Goal: Task Accomplishment & Management: Complete application form

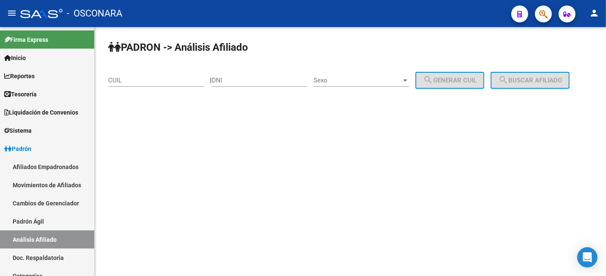
drag, startPoint x: 141, startPoint y: 76, endPoint x: 140, endPoint y: 81, distance: 5.6
click at [141, 75] on div "CUIL" at bounding box center [156, 77] width 96 height 18
click at [140, 81] on input "CUIL" at bounding box center [156, 81] width 96 height 8
paste input "20-08492928-0"
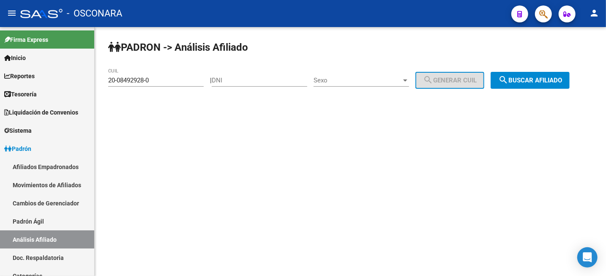
click at [535, 71] on div "PADRON -> Análisis Afiliado 20-08492928-0 CUIL | DNI Sexo Sexo search Generar C…" at bounding box center [351, 71] width 512 height 89
click at [535, 78] on span "search Buscar afiliado" at bounding box center [530, 81] width 64 height 8
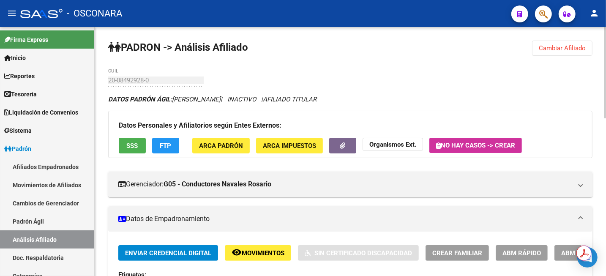
click at [574, 42] on button "Cambiar Afiliado" at bounding box center [562, 48] width 60 height 15
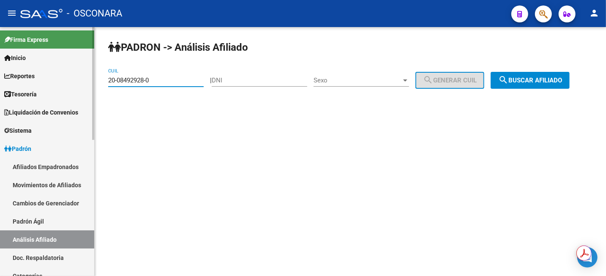
drag, startPoint x: 168, startPoint y: 82, endPoint x: 40, endPoint y: 79, distance: 128.6
click at [50, 80] on mat-sidenav-container "Firma Express Inicio Instructivos Contacto OS Reportes Tablero de Control Ingre…" at bounding box center [303, 151] width 606 height 249
paste input "3-05305863-9"
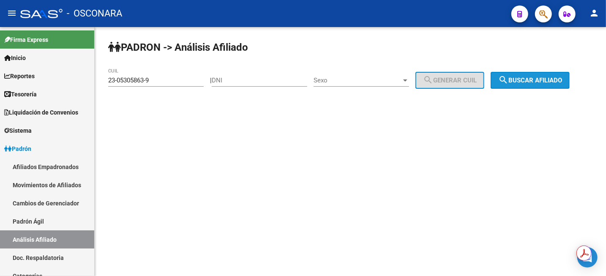
click at [541, 81] on span "search Buscar afiliado" at bounding box center [530, 81] width 64 height 8
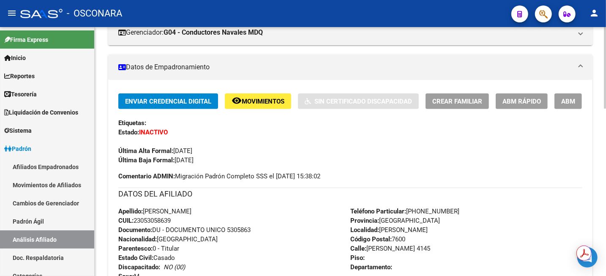
scroll to position [159, 0]
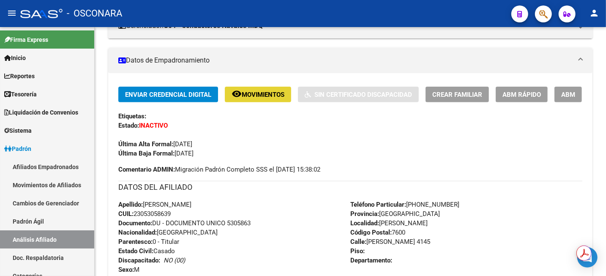
click at [255, 100] on button "remove_red_eye Movimientos" at bounding box center [258, 95] width 66 height 16
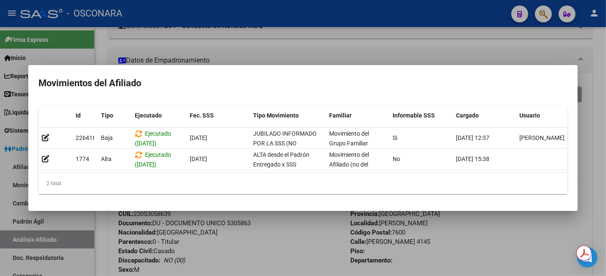
click at [605, 52] on div at bounding box center [303, 138] width 606 height 276
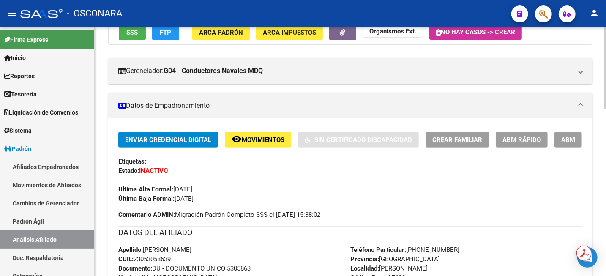
scroll to position [0, 0]
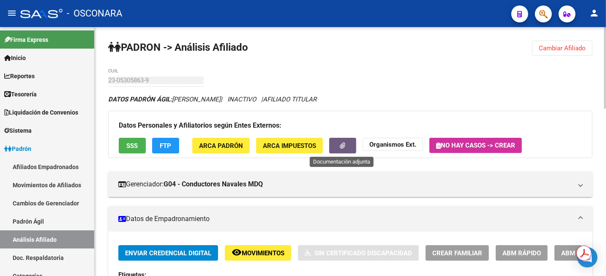
click at [335, 148] on button "button" at bounding box center [342, 146] width 27 height 16
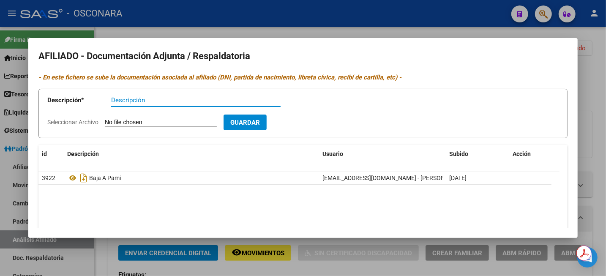
click at [594, 71] on div at bounding box center [303, 138] width 606 height 276
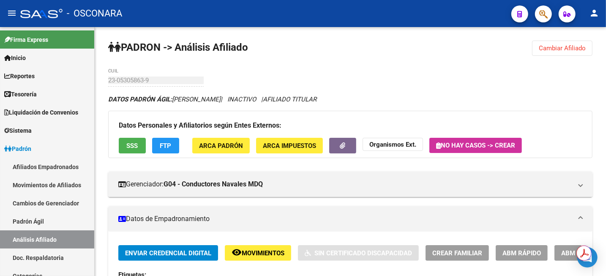
click at [574, 49] on span "Cambiar Afiliado" at bounding box center [562, 48] width 47 height 8
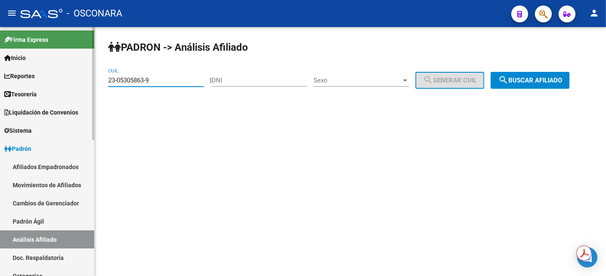
drag, startPoint x: 157, startPoint y: 83, endPoint x: 90, endPoint y: 79, distance: 67.3
click at [90, 79] on mat-sidenav-container "Firma Express Inicio Instructivos Contacto OS Reportes Tablero de Control Ingre…" at bounding box center [303, 151] width 606 height 249
paste input "0-35005555-0"
type input "20-35005555-0"
click at [558, 83] on span "search Buscar afiliado" at bounding box center [530, 81] width 64 height 8
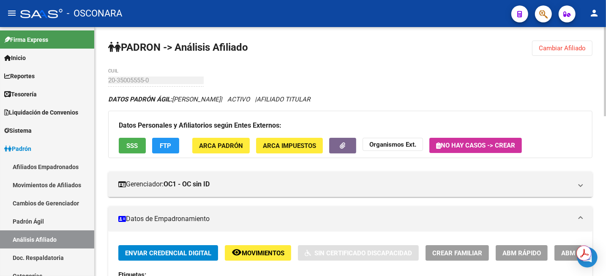
click at [605, 18] on div "menu - OSCONARA person Firma Express Inicio Instructivos Contacto OS Reportes T…" at bounding box center [303, 138] width 606 height 276
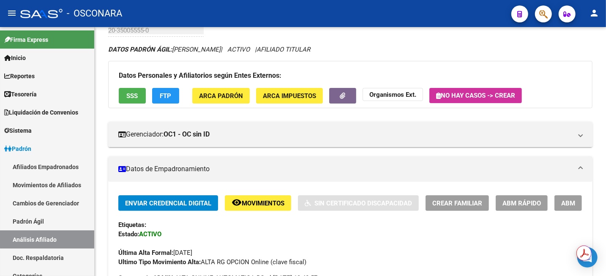
scroll to position [106, 0]
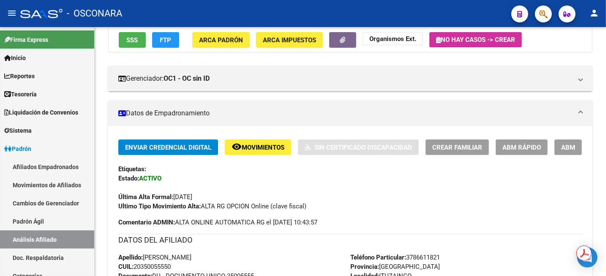
click at [572, 148] on span "ABM" at bounding box center [568, 148] width 14 height 8
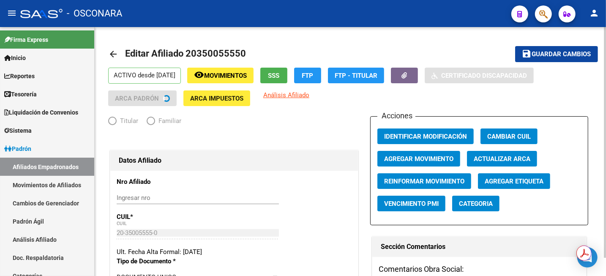
radio input "true"
type input "30-66332187-7"
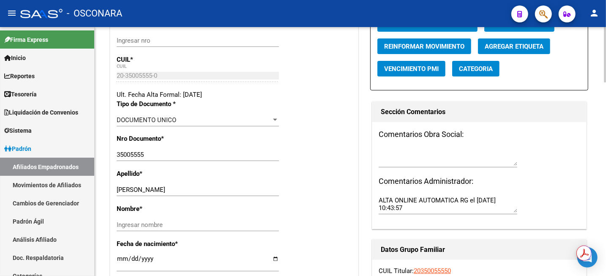
scroll to position [159, 0]
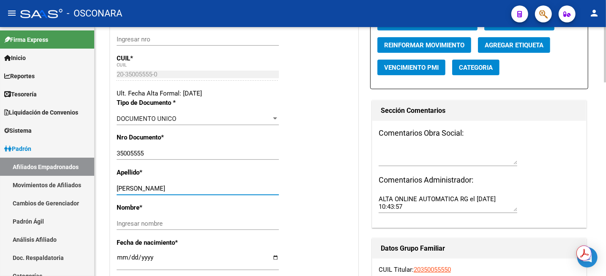
drag, startPoint x: 134, startPoint y: 187, endPoint x: 171, endPoint y: 189, distance: 36.8
click at [171, 189] on input "[PERSON_NAME]" at bounding box center [198, 189] width 162 height 8
type input "VERA"
click at [129, 224] on input "Ingresar nombre" at bounding box center [198, 224] width 162 height 8
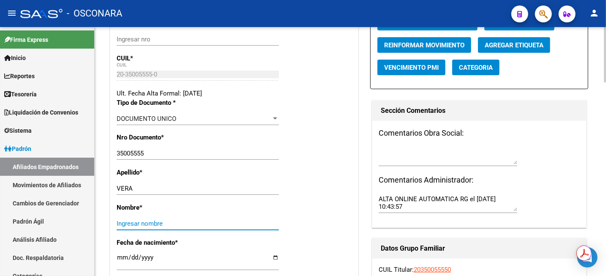
paste input "[PERSON_NAME]"
type input "[PERSON_NAME]"
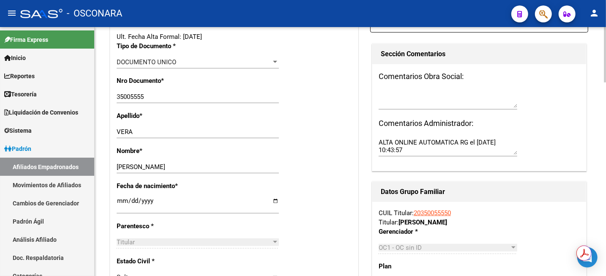
scroll to position [264, 0]
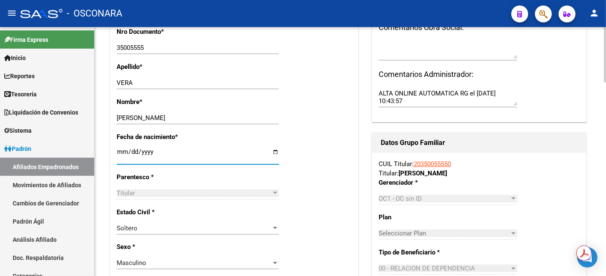
click at [119, 153] on input "[DATE]" at bounding box center [198, 155] width 162 height 14
type input "[DATE]"
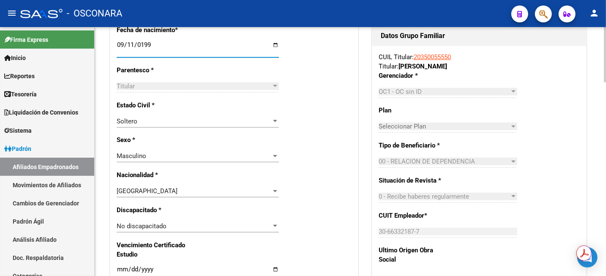
scroll to position [292, 0]
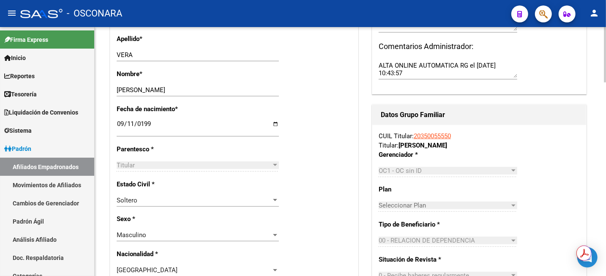
click at [512, 167] on div at bounding box center [514, 170] width 8 height 7
click at [515, 170] on div at bounding box center [514, 171] width 4 height 2
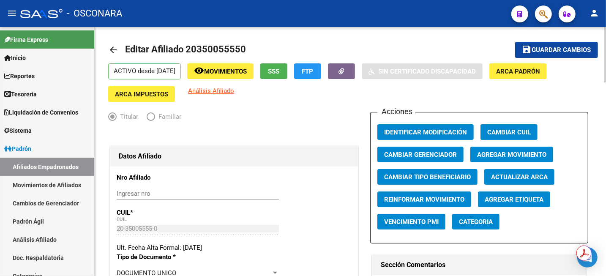
scroll to position [0, 0]
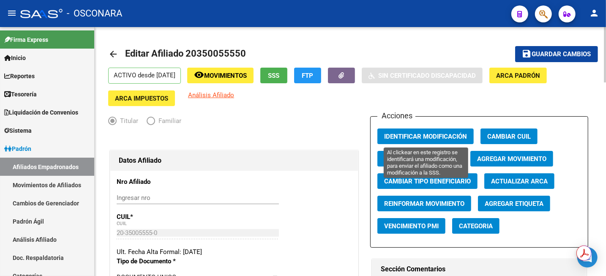
click at [447, 137] on span "Identificar Modificación" at bounding box center [425, 137] width 83 height 8
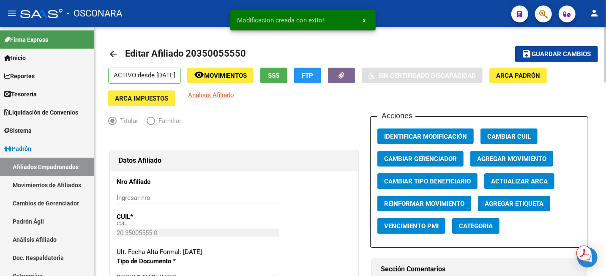
click at [556, 52] on span "Guardar cambios" at bounding box center [561, 55] width 59 height 8
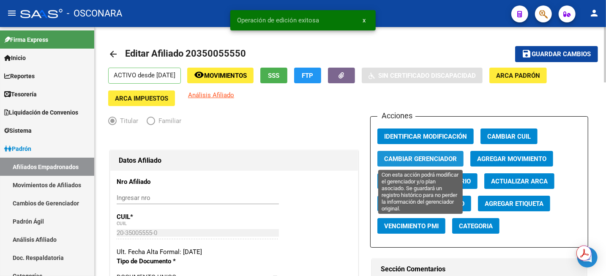
click at [435, 157] on span "Cambiar Gerenciador" at bounding box center [420, 159] width 73 height 8
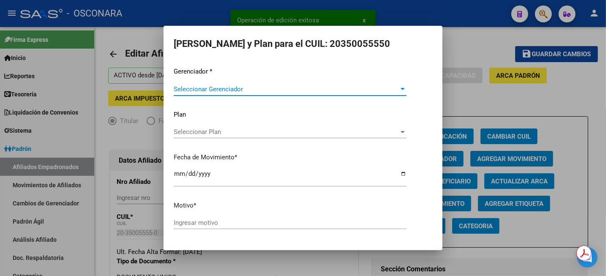
click at [387, 86] on span "Seleccionar Gerenciador" at bounding box center [286, 89] width 225 height 8
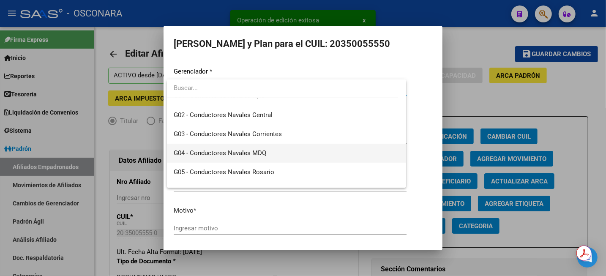
scroll to position [159, 0]
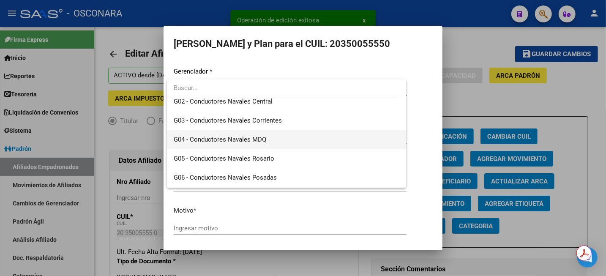
click at [267, 143] on span "G04 - Conductores Navales MDQ" at bounding box center [287, 139] width 226 height 19
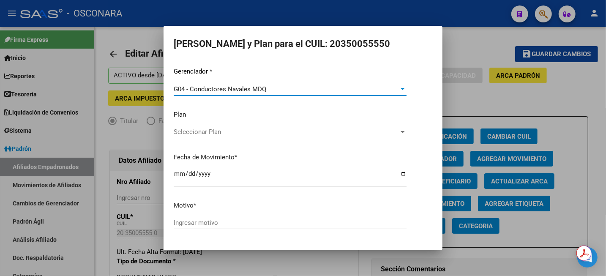
click at [257, 127] on div "Seleccionar Plan Seleccionar Plan" at bounding box center [290, 132] width 233 height 13
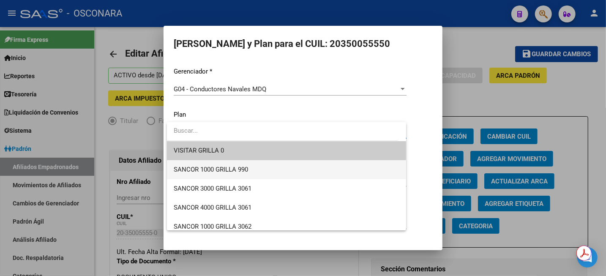
click at [262, 170] on span "SANCOR 1000 GRILLA 990" at bounding box center [287, 169] width 226 height 19
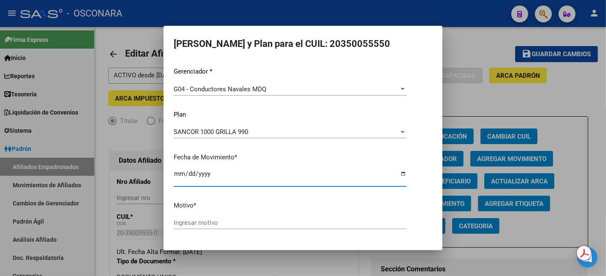
click at [178, 175] on input "[DATE]" at bounding box center [290, 177] width 233 height 14
type input "[DATE]"
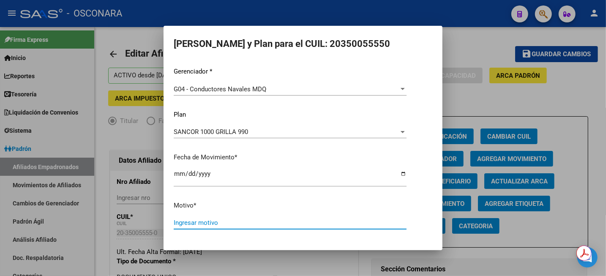
click at [225, 224] on input "Ingresar motivo" at bounding box center [290, 223] width 233 height 8
click at [283, 220] on input "alta por opción c1000 990" at bounding box center [290, 223] width 233 height 8
type input "alta por opción c1000 990"
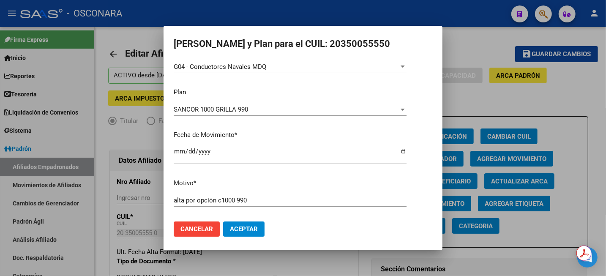
scroll to position [25, 0]
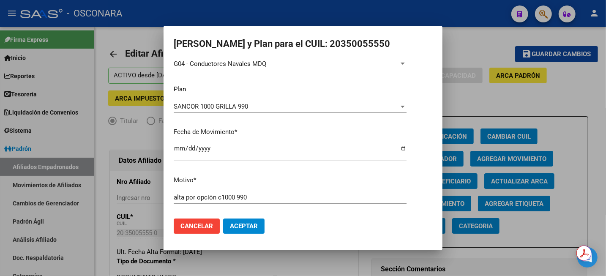
click at [233, 224] on span "Aceptar" at bounding box center [244, 226] width 28 height 8
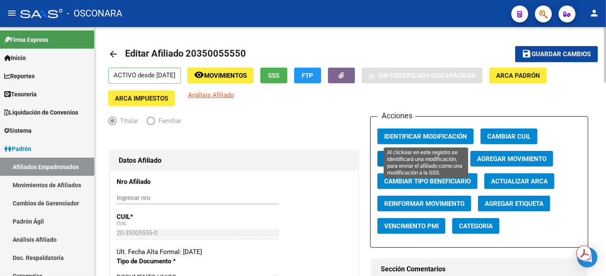
click at [448, 137] on span "Identificar Modificación" at bounding box center [425, 137] width 83 height 8
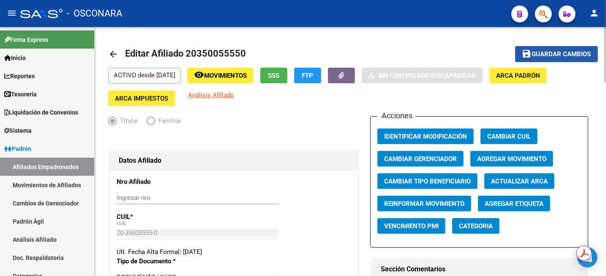
drag, startPoint x: 526, startPoint y: 55, endPoint x: 518, endPoint y: 55, distance: 8.0
click at [526, 54] on mat-icon "save" at bounding box center [527, 54] width 10 height 10
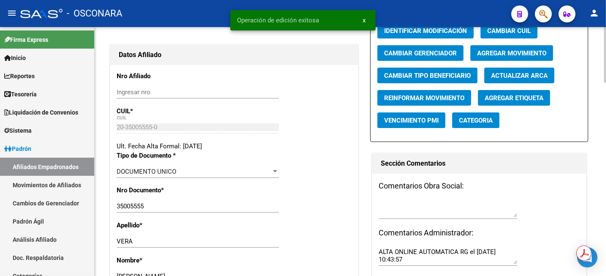
scroll to position [0, 0]
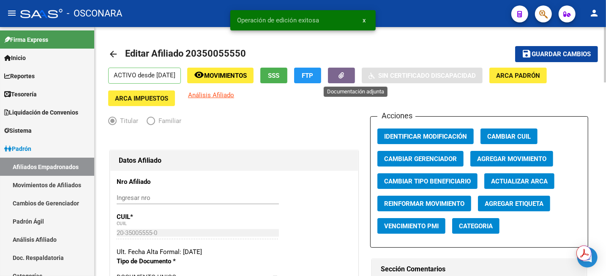
click at [355, 71] on button "button" at bounding box center [341, 76] width 27 height 16
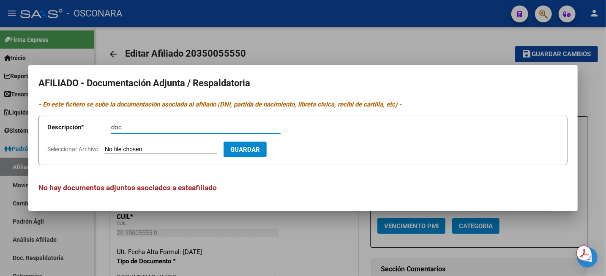
type input "doc"
type input "C:\fakepath\[PERSON_NAME].zip"
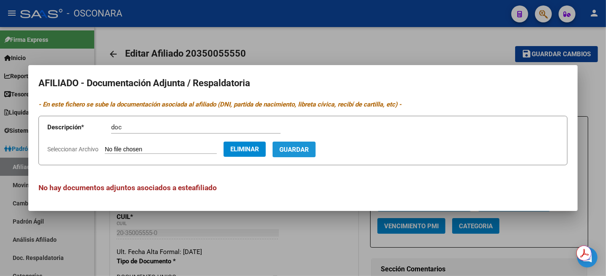
click at [309, 150] on span "Guardar" at bounding box center [294, 150] width 30 height 8
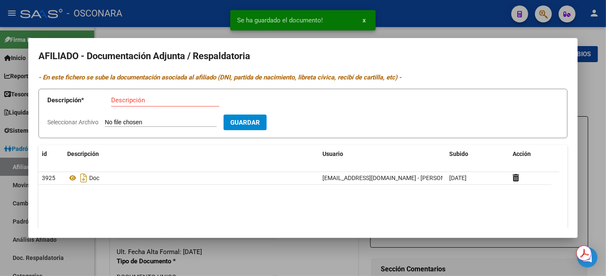
click at [460, 27] on div at bounding box center [303, 138] width 606 height 276
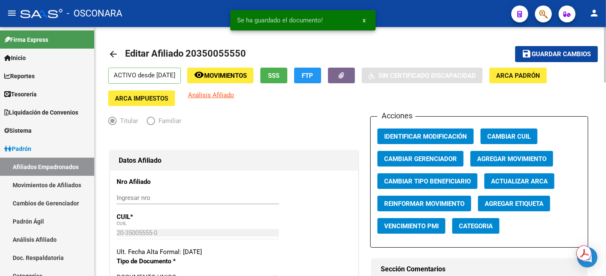
click at [256, 55] on mat-toolbar-row "arrow_back Editar Afiliado 20350055550" at bounding box center [297, 54] width 378 height 27
click at [247, 72] on span "Movimientos" at bounding box center [225, 76] width 43 height 8
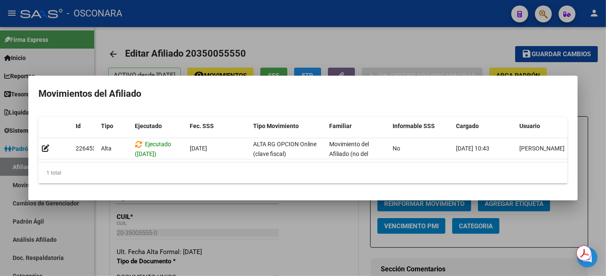
click at [416, 40] on div at bounding box center [303, 138] width 606 height 276
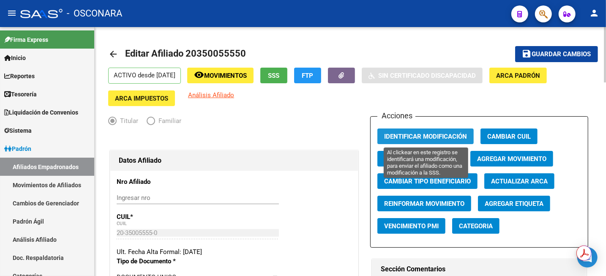
click at [421, 134] on span "Identificar Modificación" at bounding box center [425, 137] width 83 height 8
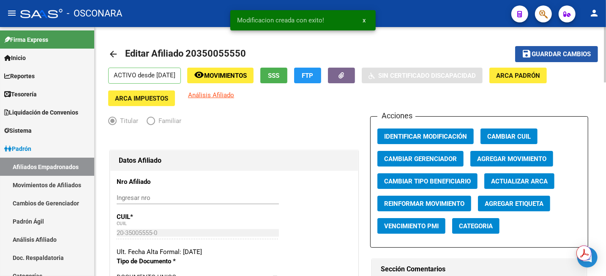
click at [540, 53] on span "Guardar cambios" at bounding box center [561, 55] width 59 height 8
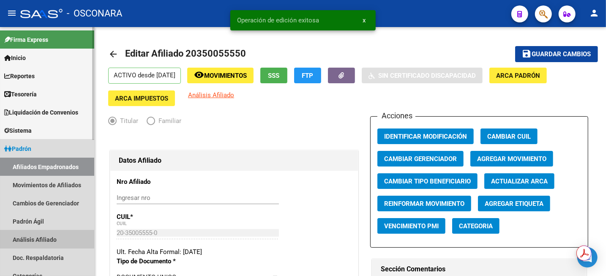
click at [30, 238] on link "Análisis Afiliado" at bounding box center [47, 239] width 94 height 18
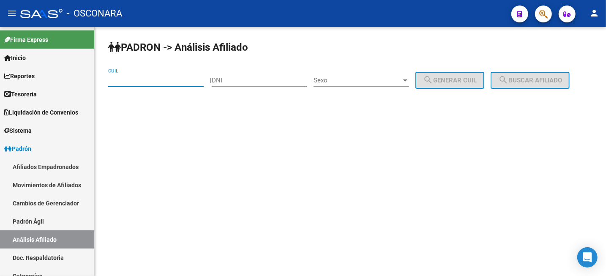
click at [124, 82] on input "CUIL" at bounding box center [156, 81] width 96 height 8
paste input "20-18373939-6"
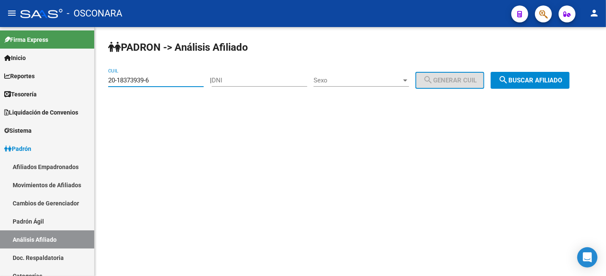
click at [558, 84] on span "search Buscar afiliado" at bounding box center [530, 81] width 64 height 8
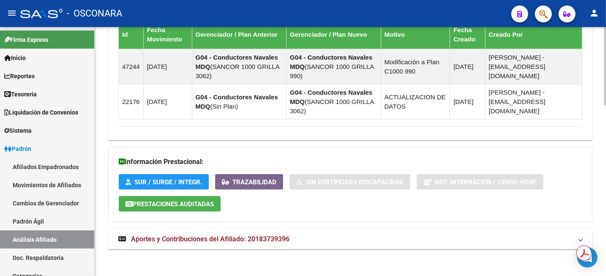
scroll to position [538, 0]
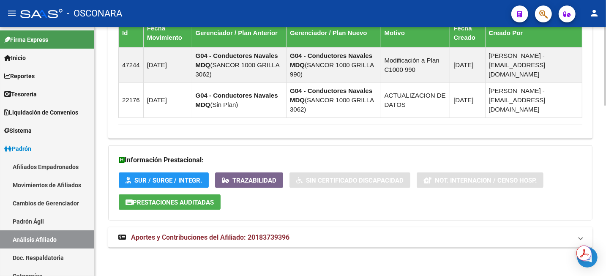
click at [258, 240] on span "Aportes y Contribuciones del Afiliado: 20183739396" at bounding box center [210, 237] width 159 height 8
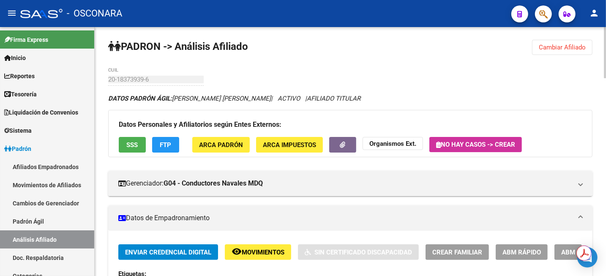
scroll to position [0, 0]
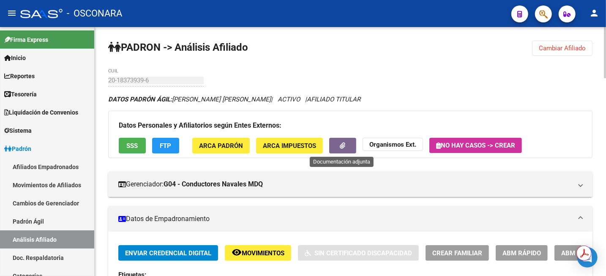
click at [345, 145] on button "button" at bounding box center [342, 146] width 27 height 16
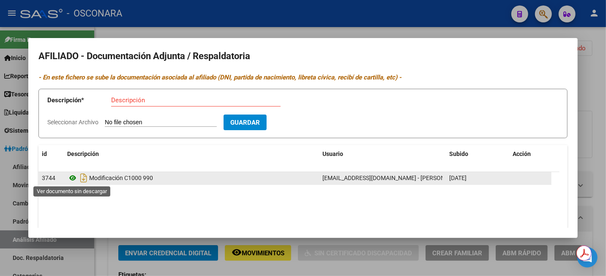
click at [73, 178] on icon at bounding box center [72, 178] width 11 height 10
click at [83, 178] on icon "Descargar documento" at bounding box center [83, 178] width 11 height 14
click at [600, 115] on div at bounding box center [303, 138] width 606 height 276
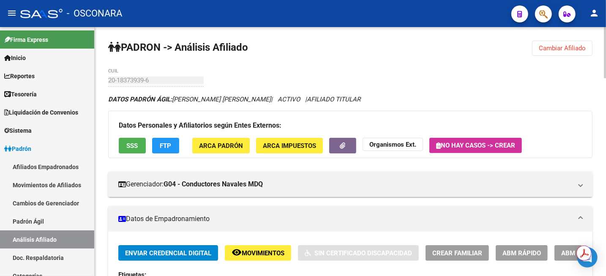
click at [568, 51] on span "Cambiar Afiliado" at bounding box center [562, 48] width 47 height 8
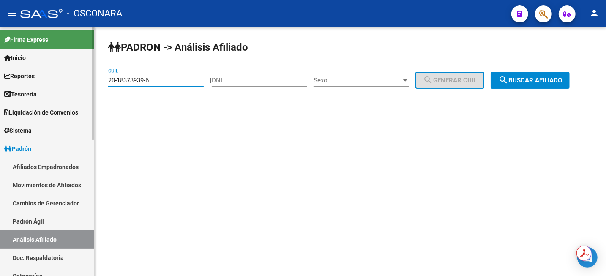
drag, startPoint x: 160, startPoint y: 82, endPoint x: 47, endPoint y: 91, distance: 113.7
click at [38, 90] on mat-sidenav-container "Firma Express Inicio Instructivos Contacto OS Reportes Tablero de Control Ingre…" at bounding box center [303, 151] width 606 height 249
paste input "7-05080877-2"
click at [541, 84] on span "search Buscar afiliado" at bounding box center [530, 81] width 64 height 8
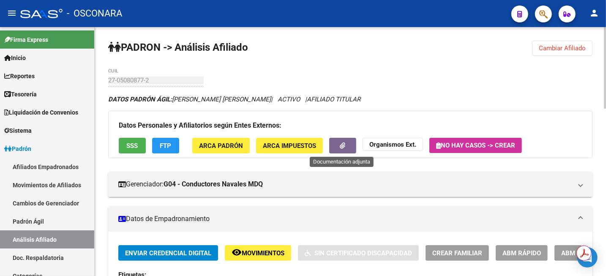
click at [334, 146] on button "button" at bounding box center [342, 146] width 27 height 16
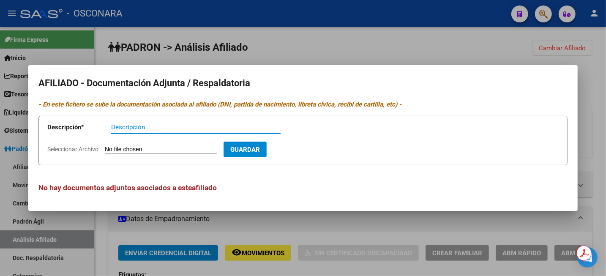
click at [388, 61] on div at bounding box center [303, 138] width 606 height 276
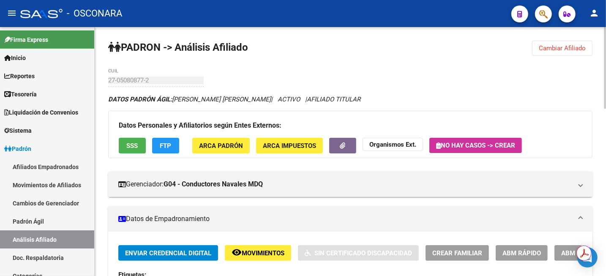
click at [547, 43] on button "Cambiar Afiliado" at bounding box center [562, 48] width 60 height 15
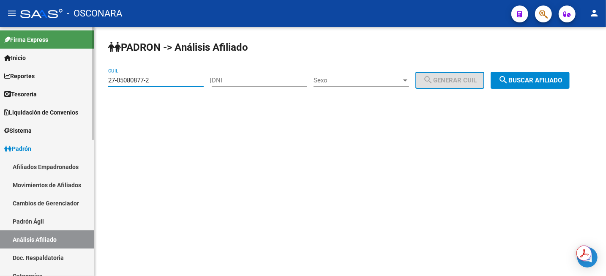
drag, startPoint x: 173, startPoint y: 80, endPoint x: 81, endPoint y: 85, distance: 92.3
click at [84, 85] on mat-sidenav-container "Firma Express Inicio Instructivos Contacto OS Reportes Tablero de Control Ingre…" at bounding box center [303, 151] width 606 height 249
paste input "0-04966430-4"
type input "20-04966430-4"
click at [549, 85] on button "search Buscar afiliado" at bounding box center [530, 80] width 79 height 17
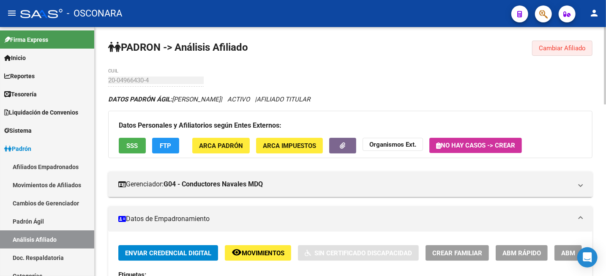
click at [539, 49] on span "Cambiar Afiliado" at bounding box center [562, 48] width 47 height 8
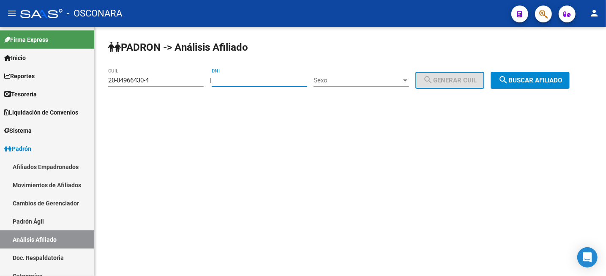
click at [241, 80] on input "DNI" at bounding box center [260, 81] width 96 height 8
paste input "21781973"
type input "21781973"
click at [367, 81] on span "Sexo" at bounding box center [358, 81] width 88 height 8
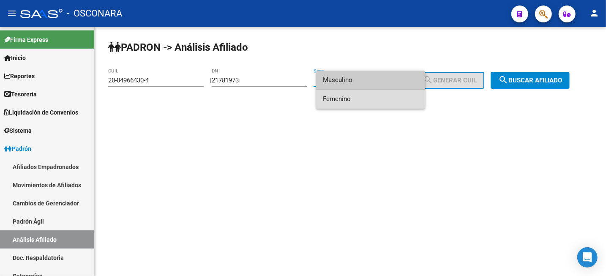
click at [364, 98] on span "Femenino" at bounding box center [371, 99] width 96 height 19
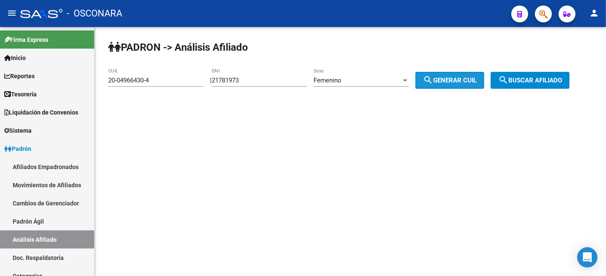
click at [427, 82] on button "search Generar CUIL" at bounding box center [450, 80] width 69 height 17
click at [556, 73] on button "search Buscar afiliado" at bounding box center [530, 80] width 79 height 17
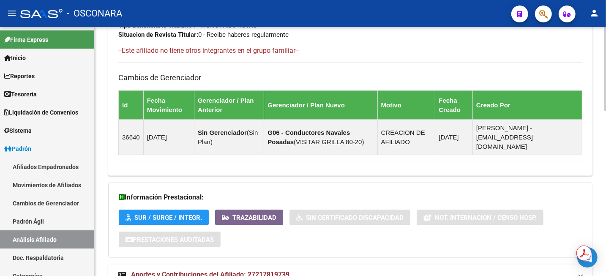
scroll to position [487, 0]
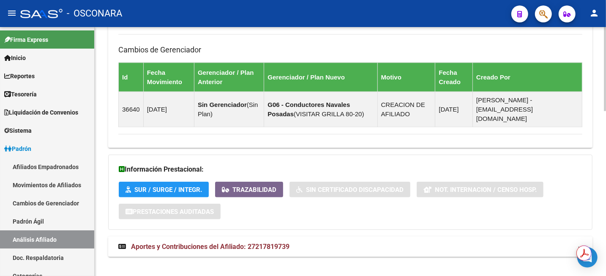
drag, startPoint x: 247, startPoint y: 239, endPoint x: 285, endPoint y: 229, distance: 38.6
click at [247, 243] on span "Aportes y Contribuciones del Afiliado: 27217819739" at bounding box center [210, 247] width 159 height 8
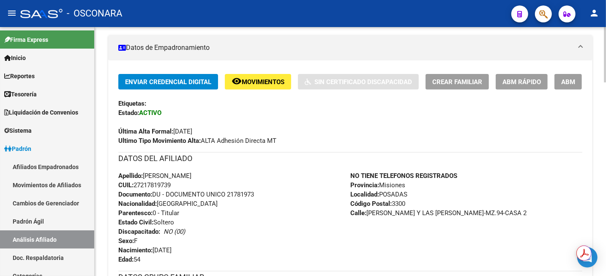
scroll to position [64, 0]
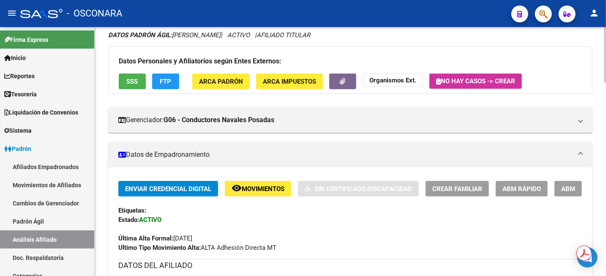
click at [256, 186] on span "Movimientos" at bounding box center [263, 189] width 43 height 8
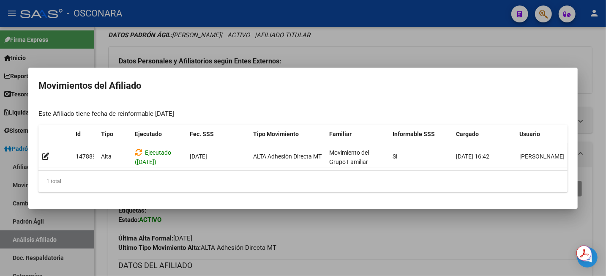
click at [381, 30] on div at bounding box center [303, 138] width 606 height 276
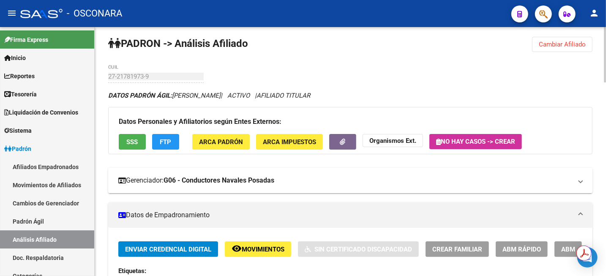
scroll to position [0, 0]
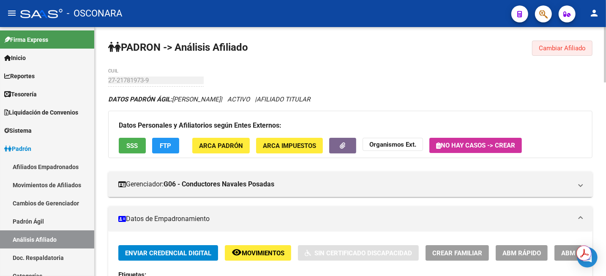
click at [571, 52] on button "Cambiar Afiliado" at bounding box center [562, 48] width 60 height 15
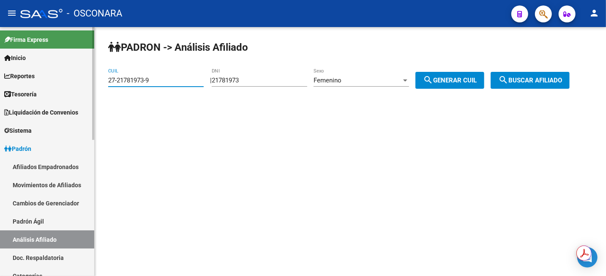
drag, startPoint x: 145, startPoint y: 83, endPoint x: 68, endPoint y: 80, distance: 77.0
click at [68, 80] on mat-sidenav-container "Firma Express Inicio Instructivos Contacto OS Reportes Tablero de Control Ingre…" at bounding box center [303, 151] width 606 height 249
paste input "0-18860451-0"
type input "20-18860451-0"
click at [527, 82] on span "search Buscar afiliado" at bounding box center [530, 81] width 64 height 8
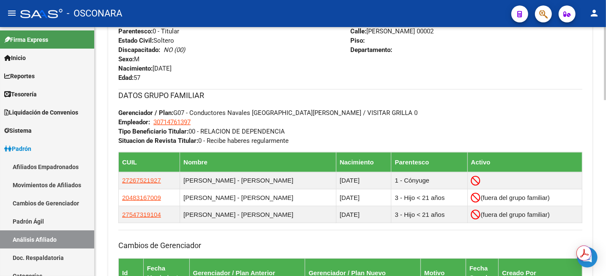
scroll to position [423, 0]
